Goal: Task Accomplishment & Management: Use online tool/utility

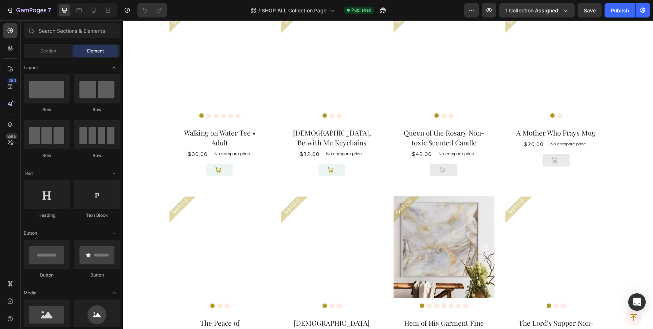
scroll to position [209, 0]
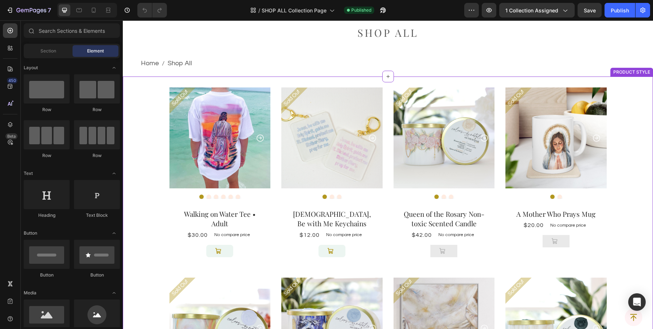
click at [299, 191] on div "Sold Out Product Badge Product Images [DEMOGRAPHIC_DATA], Be with Me Keychains …" at bounding box center [331, 176] width 101 height 179
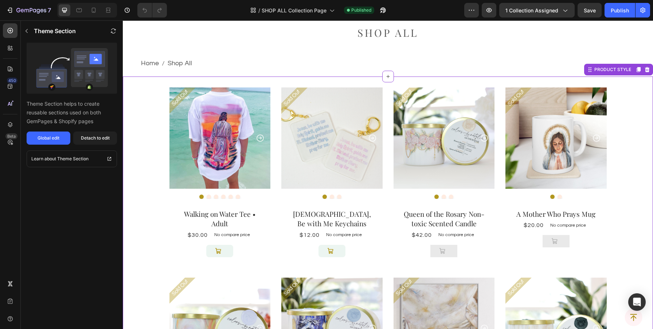
click at [254, 135] on img at bounding box center [219, 137] width 101 height 101
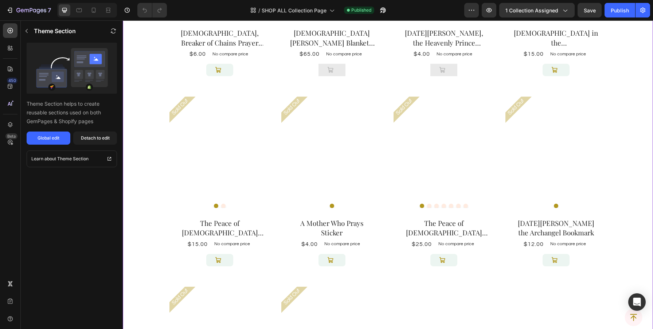
scroll to position [2314, 0]
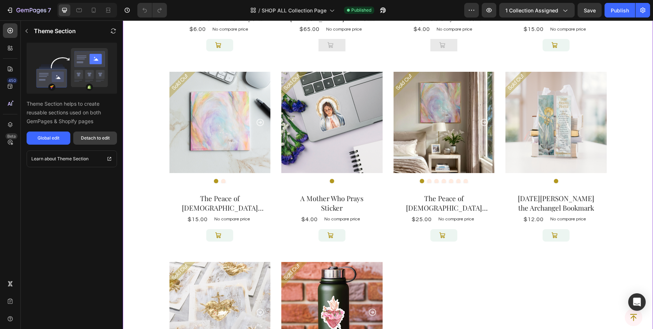
click at [96, 143] on button "Detach to edit" at bounding box center [95, 137] width 44 height 13
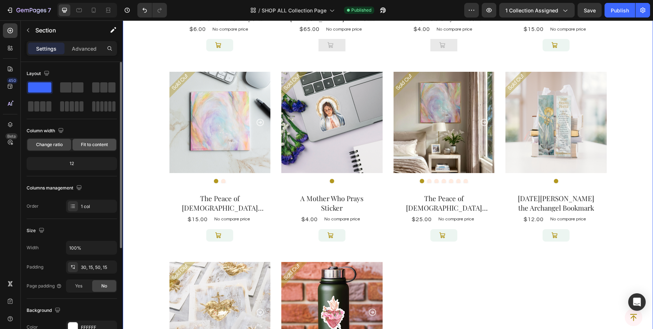
click at [97, 140] on div "Fit to content" at bounding box center [94, 145] width 44 height 12
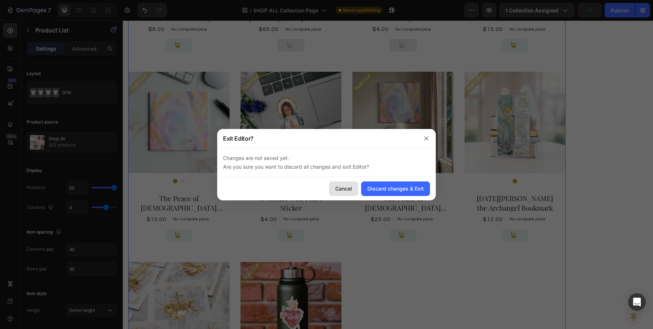
click at [338, 192] on div "Cancel" at bounding box center [343, 189] width 17 height 8
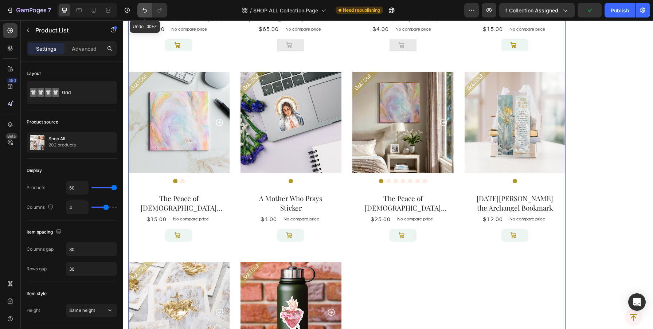
click at [141, 9] on icon "Undo/Redo" at bounding box center [144, 10] width 7 height 7
click at [147, 10] on icon "Undo/Redo" at bounding box center [144, 10] width 7 height 7
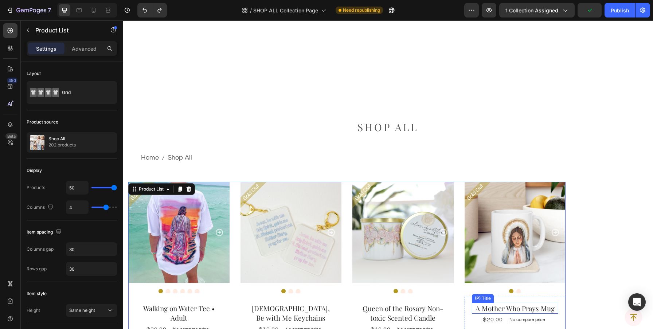
scroll to position [209, 0]
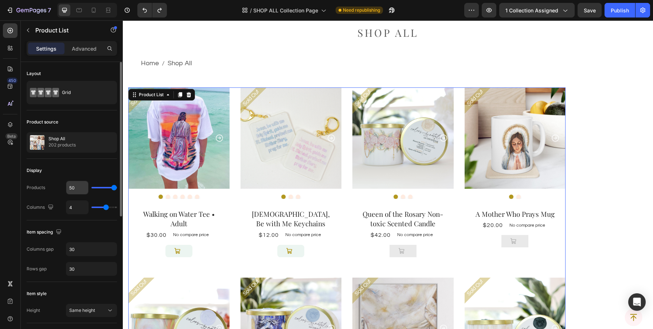
click at [78, 188] on input "50" at bounding box center [77, 187] width 22 height 13
type input "4"
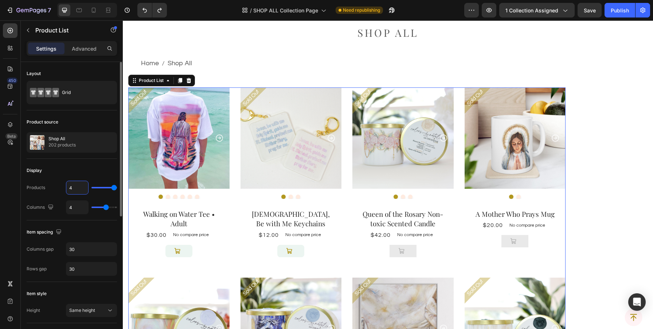
type input "4"
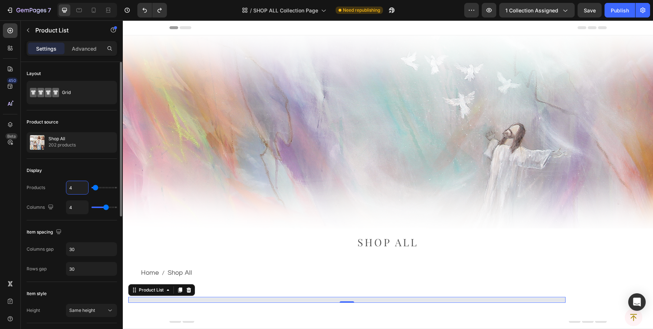
type input "40"
type input "400"
type input "50"
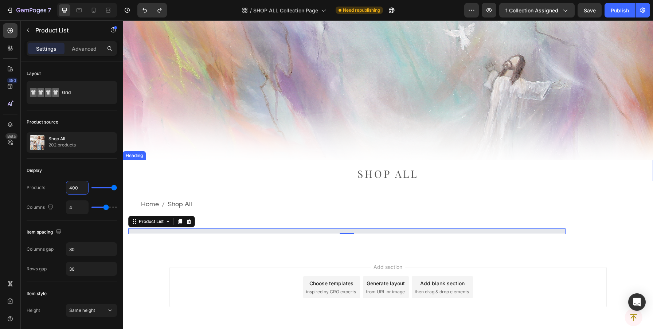
scroll to position [97, 0]
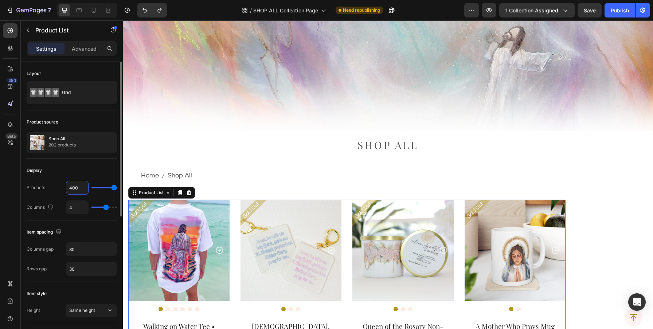
type input "400"
click at [83, 168] on div "Display" at bounding box center [72, 171] width 90 height 12
click at [85, 51] on p "Advanced" at bounding box center [84, 49] width 25 height 8
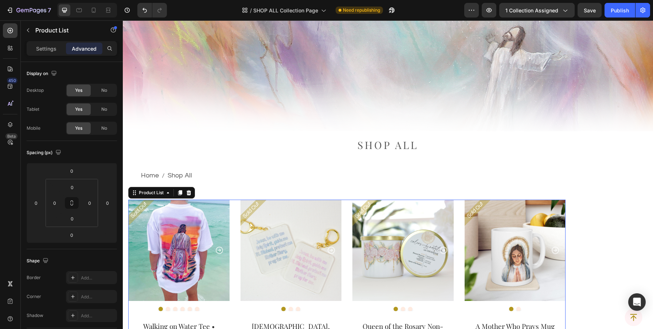
drag, startPoint x: 235, startPoint y: 213, endPoint x: 272, endPoint y: 140, distance: 82.6
click at [48, 46] on p "Settings" at bounding box center [46, 49] width 20 height 8
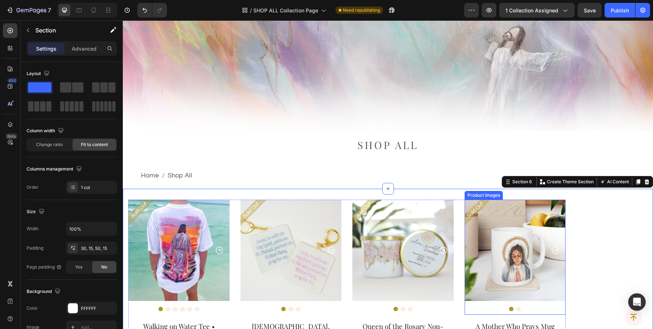
click at [229, 307] on div at bounding box center [178, 309] width 101 height 4
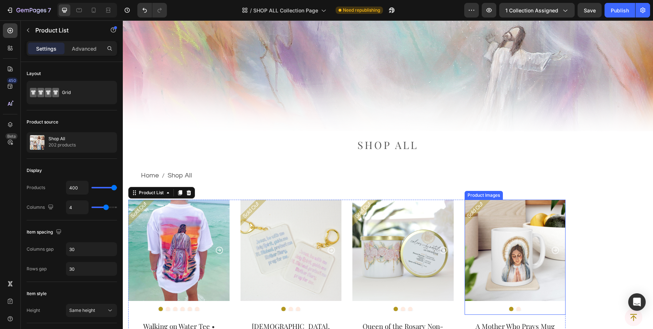
click at [491, 11] on icon "button" at bounding box center [488, 10] width 7 height 7
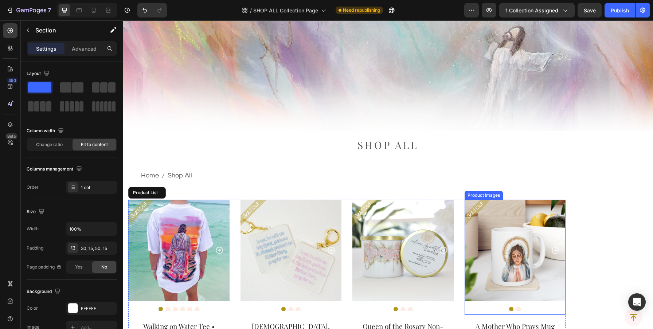
drag, startPoint x: 460, startPoint y: 289, endPoint x: 519, endPoint y: 292, distance: 59.1
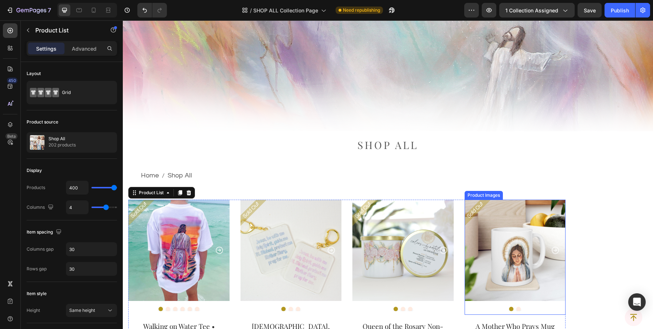
click at [81, 47] on p "Advanced" at bounding box center [84, 49] width 25 height 8
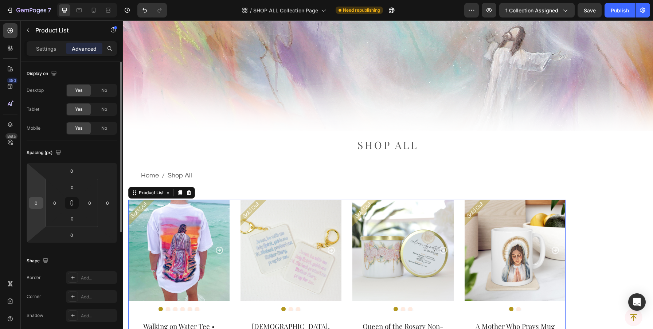
click at [34, 205] on input "0" at bounding box center [36, 202] width 11 height 11
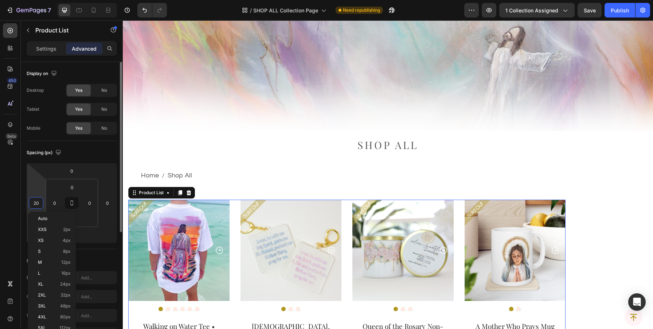
type input "20"
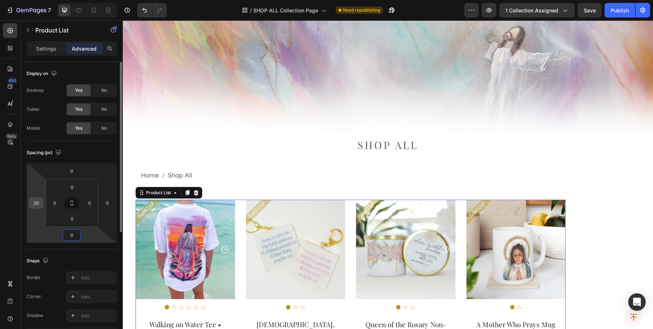
click at [36, 204] on input "20" at bounding box center [36, 202] width 11 height 11
